Goal: Communication & Community: Participate in discussion

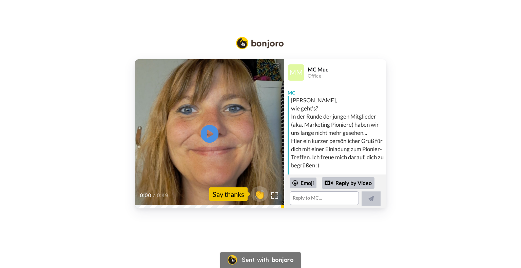
drag, startPoint x: 211, startPoint y: 131, endPoint x: 215, endPoint y: 134, distance: 4.6
click at [211, 131] on icon at bounding box center [210, 134] width 18 height 18
click at [411, 54] on div "CC Play/Pause Mitglied bist und ich glaube wir haben uns noch nicht kennengeler…" at bounding box center [260, 118] width 521 height 182
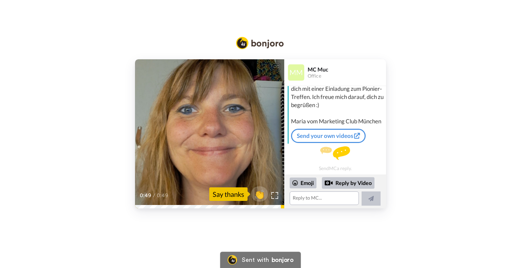
scroll to position [69, 0]
click at [321, 199] on textarea at bounding box center [324, 199] width 69 height 14
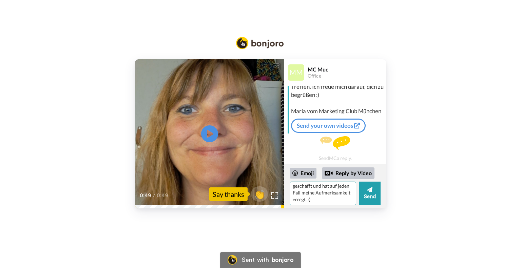
scroll to position [30, 0]
click at [345, 200] on textarea "[PERSON_NAME], erst einmal: super cooles Video! So etwas hat es auch noch nicht…" at bounding box center [323, 194] width 67 height 24
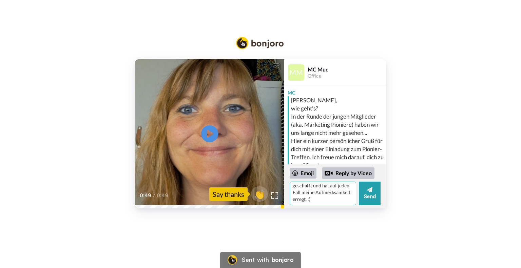
scroll to position [34, 0]
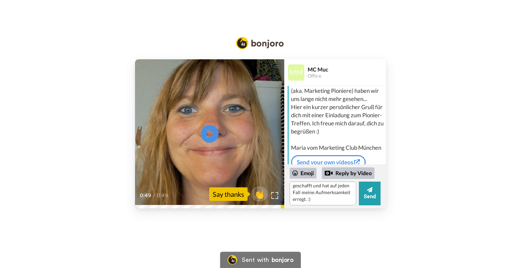
click at [210, 133] on icon "Play/Pause" at bounding box center [210, 134] width 18 height 32
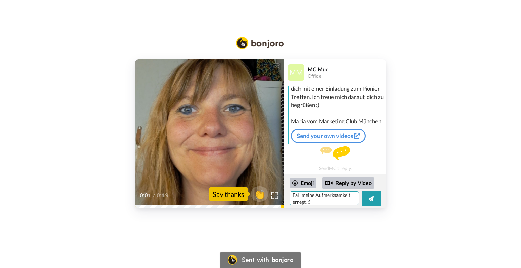
scroll to position [40, 0]
click at [344, 198] on textarea "[PERSON_NAME], erst einmal: super cooles Video! So etwas hat es auch noch nicht…" at bounding box center [324, 199] width 69 height 14
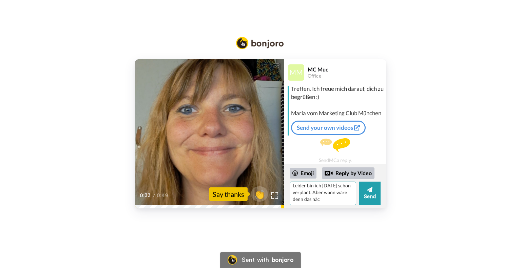
scroll to position [54, 0]
click at [210, 128] on icon at bounding box center [210, 134] width 18 height 18
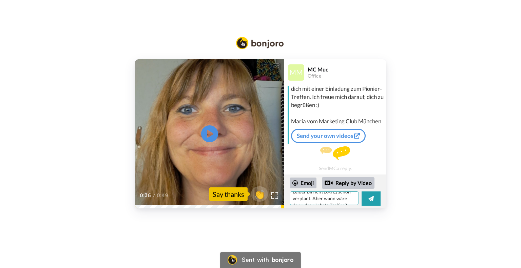
scroll to position [67, 0]
click at [336, 201] on textarea "[PERSON_NAME], erst einmal: super cooles Video! So etwas hat es auch noch nicht…" at bounding box center [324, 199] width 69 height 14
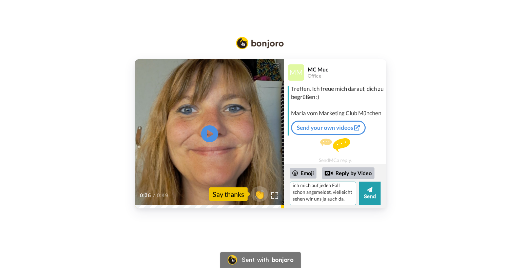
scroll to position [91, 0]
click at [204, 138] on icon at bounding box center [210, 134] width 18 height 18
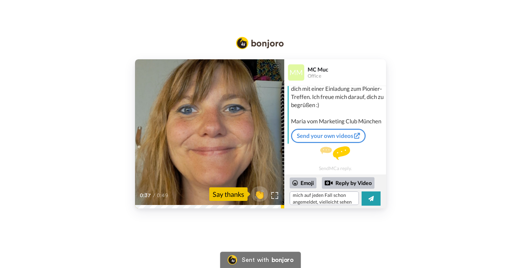
scroll to position [94, 0]
click at [329, 201] on textarea "[PERSON_NAME], erst einmal: super cooles Video! So etwas hat es auch noch nicht…" at bounding box center [324, 199] width 69 height 14
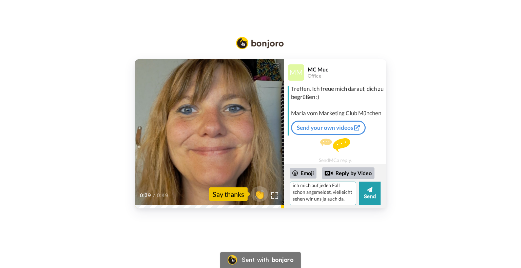
click at [339, 199] on textarea "[PERSON_NAME], erst einmal: super cooles Video! So etwas hat es auch noch nicht…" at bounding box center [323, 194] width 67 height 24
click at [206, 126] on icon at bounding box center [210, 134] width 18 height 18
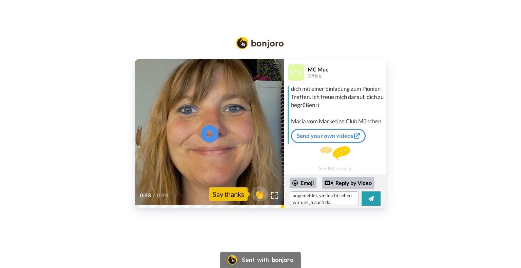
click at [217, 131] on icon at bounding box center [210, 134] width 18 height 18
click at [330, 203] on textarea "[PERSON_NAME], erst einmal: super cooles Video! So etwas hat es auch noch nicht…" at bounding box center [324, 199] width 69 height 14
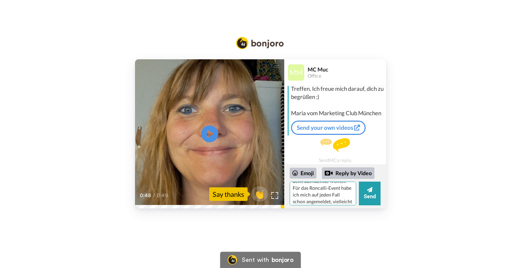
scroll to position [81, 0]
click at [343, 196] on textarea "[PERSON_NAME], erst einmal: super cooles Video! So etwas hat es auch noch nicht…" at bounding box center [323, 194] width 67 height 24
click at [353, 205] on textarea "[PERSON_NAME], erst einmal: super cooles Video! So etwas hat es auch noch nicht…" at bounding box center [323, 194] width 67 height 24
drag, startPoint x: 312, startPoint y: 199, endPoint x: 345, endPoint y: 199, distance: 32.9
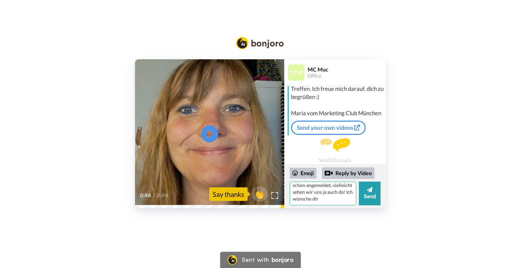
click at [345, 199] on textarea "[PERSON_NAME], erst einmal: super cooles Video! So etwas hat es auch noch nicht…" at bounding box center [323, 194] width 67 height 24
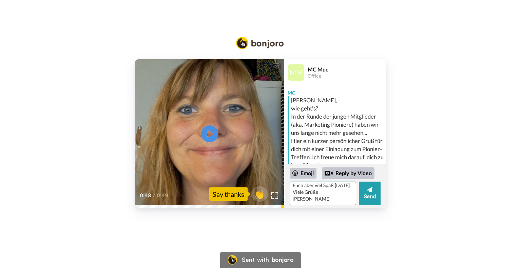
scroll to position [111, 0]
type textarea "[PERSON_NAME], erst einmal: super cooles Video! So etwas hat es auch noch nicht…"
click at [365, 197] on button "Send" at bounding box center [370, 194] width 22 height 24
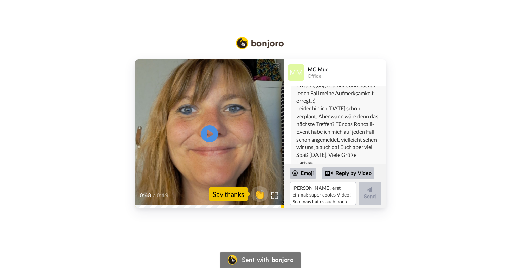
scroll to position [201, 0]
